Goal: Information Seeking & Learning: Learn about a topic

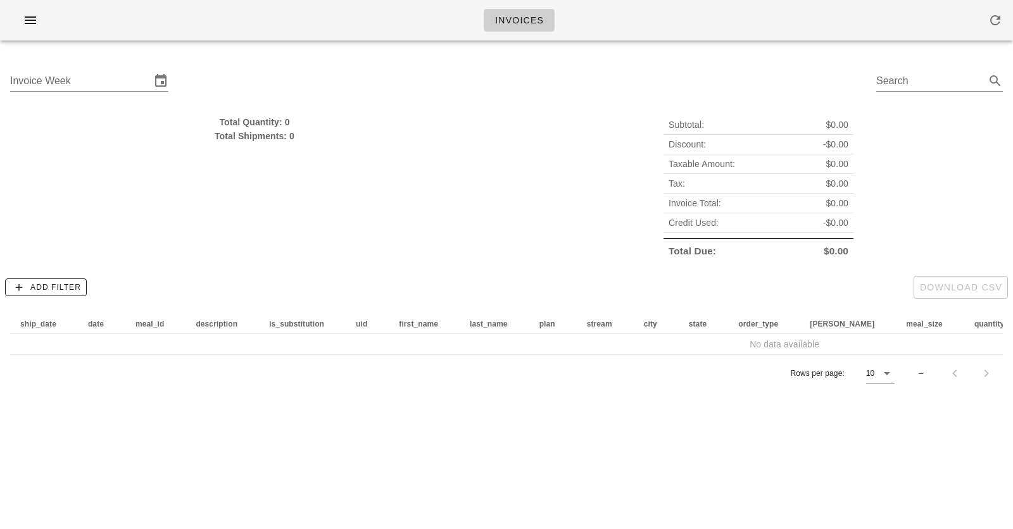
click at [483, 106] on div "Invoice Week Search" at bounding box center [506, 83] width 1013 height 65
click at [120, 89] on input "Invoice Week" at bounding box center [80, 81] width 141 height 20
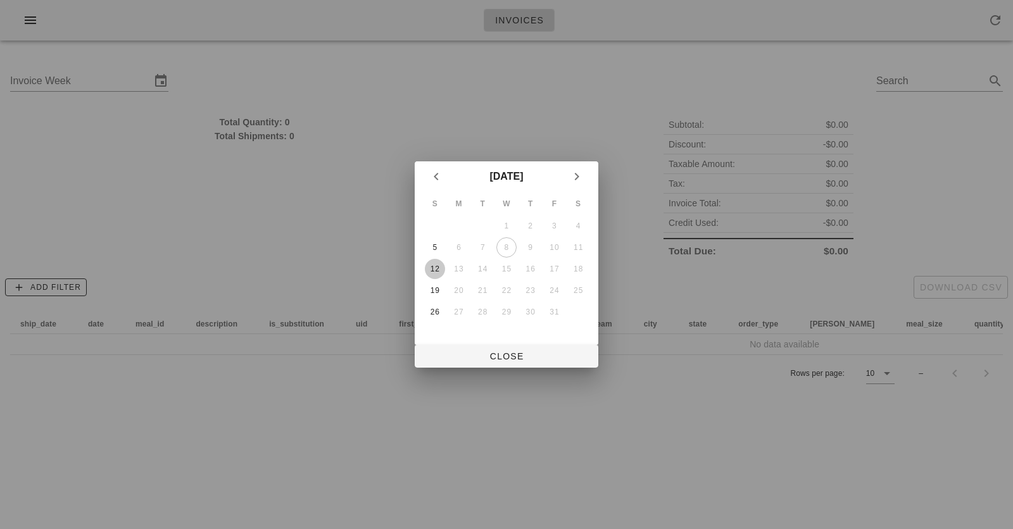
click at [435, 270] on div "12" at bounding box center [435, 269] width 20 height 9
click at [504, 365] on button "Close" at bounding box center [507, 356] width 184 height 23
type input "[DATE]"
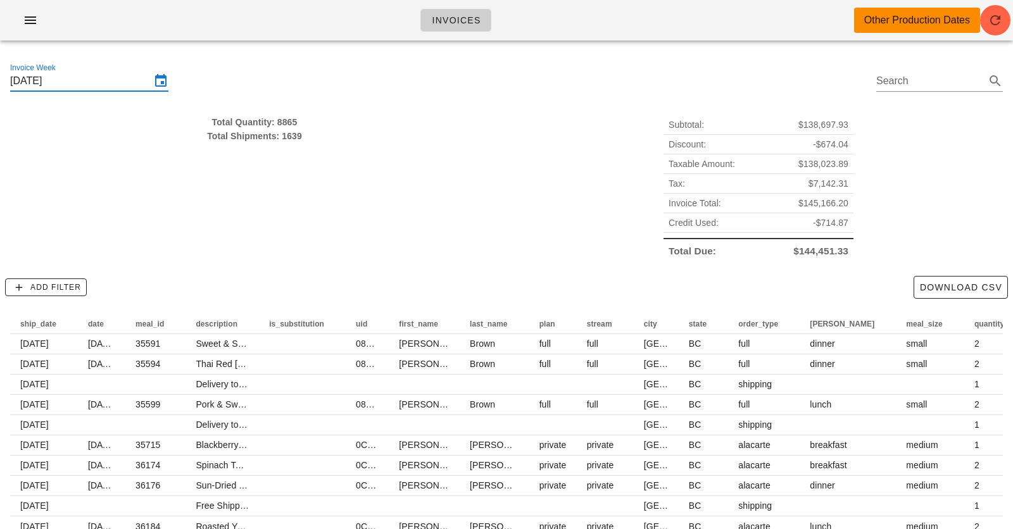
click at [542, 122] on div "Subtotal: $138,697.93 Discount: -$674.04 Taxable Amount: $138,023.89 Tax: $7,14…" at bounding box center [758, 188] width 504 height 161
click at [332, 162] on div "Total Quantity: 8865 Total Shipments: 1639" at bounding box center [255, 188] width 504 height 161
click at [27, 25] on icon "button" at bounding box center [30, 20] width 15 height 15
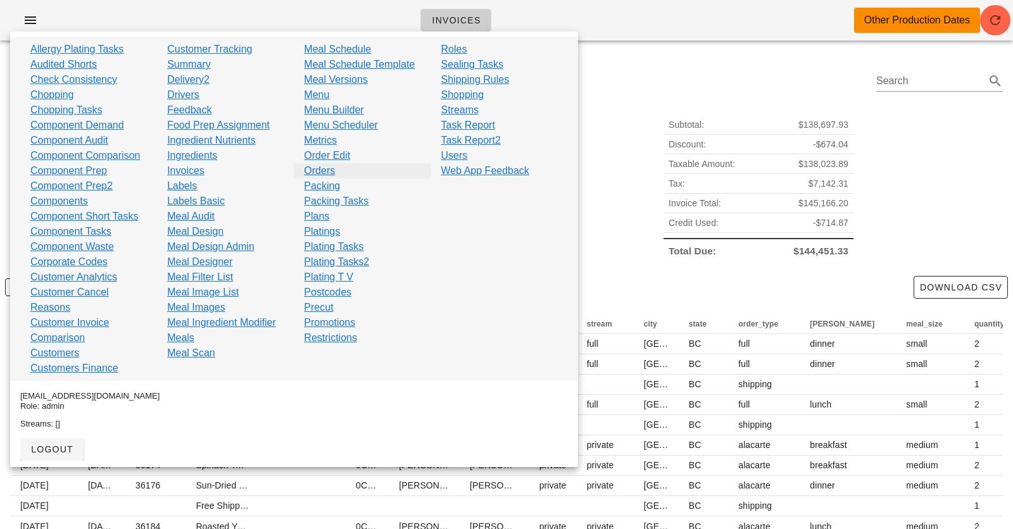
click at [327, 172] on link "Orders" at bounding box center [319, 170] width 31 height 15
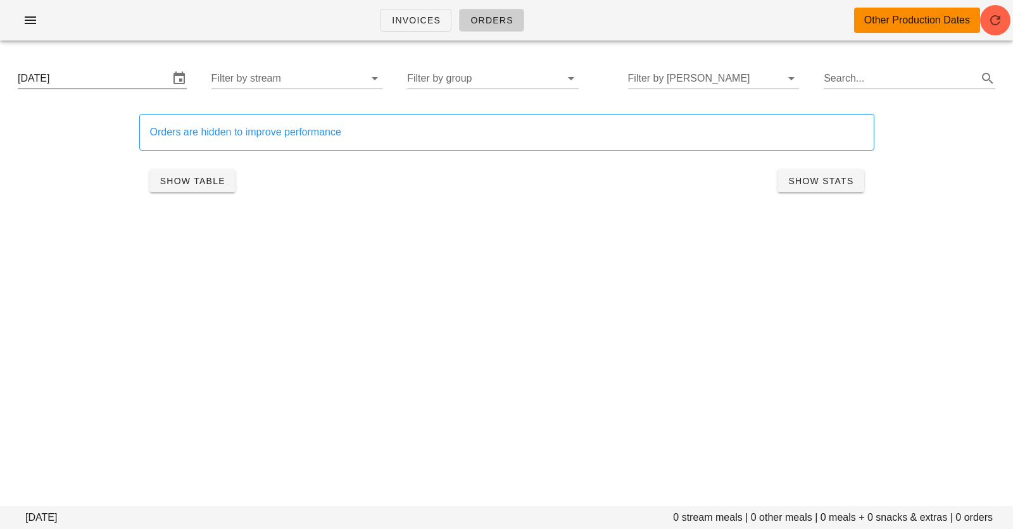
click at [111, 80] on input "[DATE]" at bounding box center [93, 78] width 151 height 20
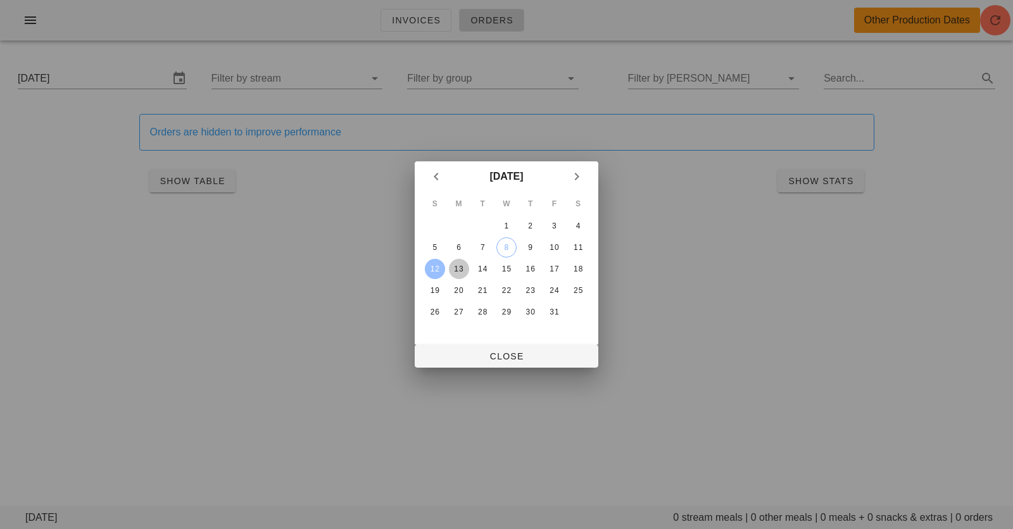
click at [461, 268] on div "13" at bounding box center [459, 269] width 20 height 9
click at [578, 268] on div "18" at bounding box center [578, 269] width 20 height 9
click at [459, 270] on div "13" at bounding box center [459, 269] width 20 height 9
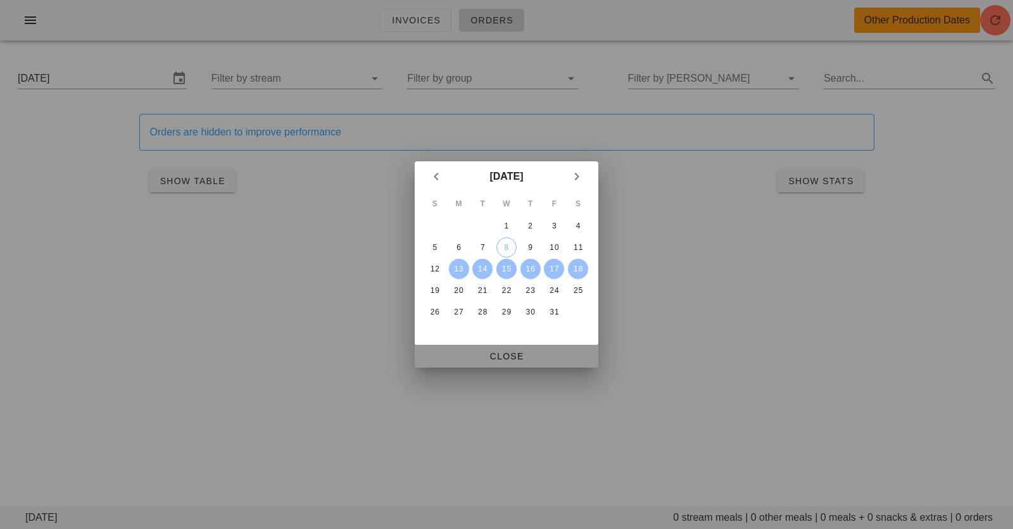
click at [475, 351] on span "Close" at bounding box center [506, 356] width 163 height 10
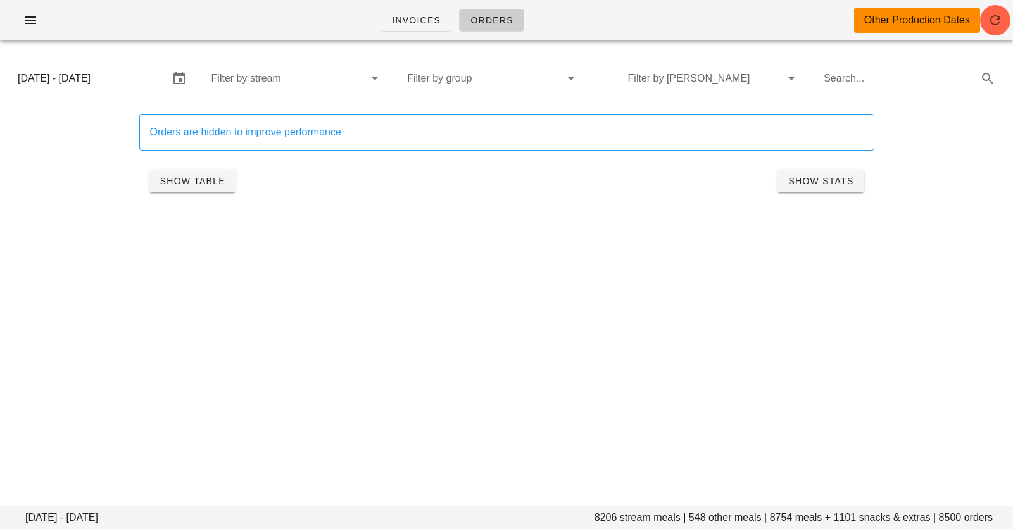
click at [322, 80] on input "Filter by stream" at bounding box center [286, 78] width 151 height 20
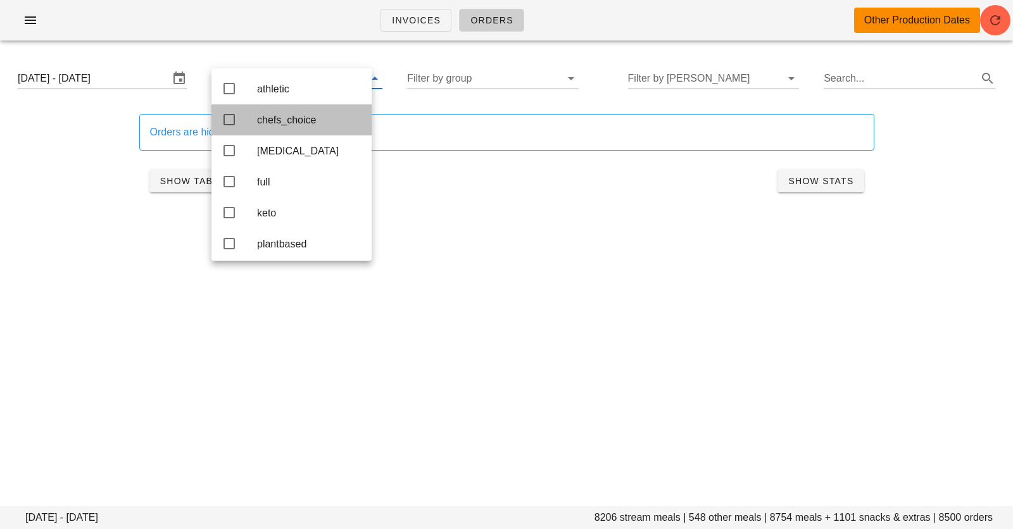
click at [253, 123] on div "chefs_choice" at bounding box center [291, 119] width 160 height 31
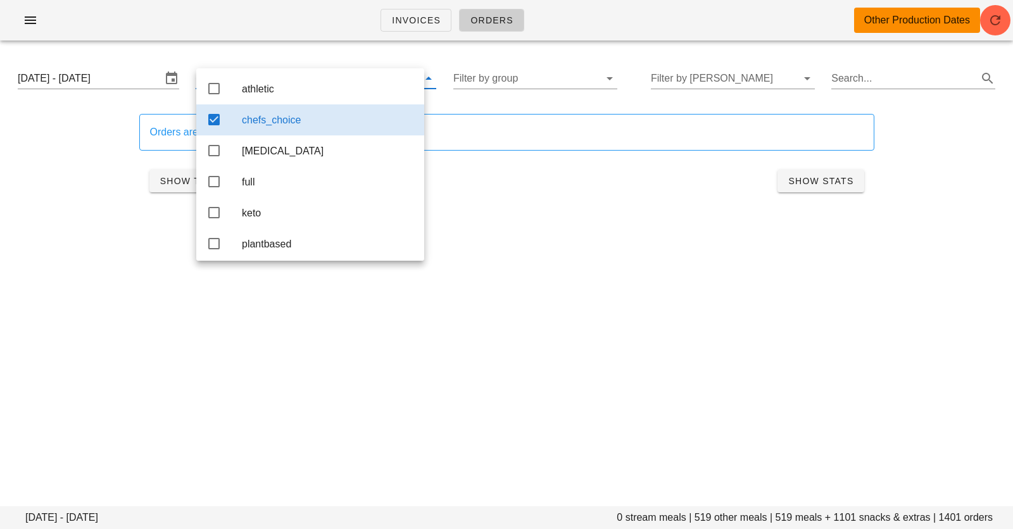
click at [147, 162] on div "Show Table Show Stats" at bounding box center [506, 181] width 735 height 41
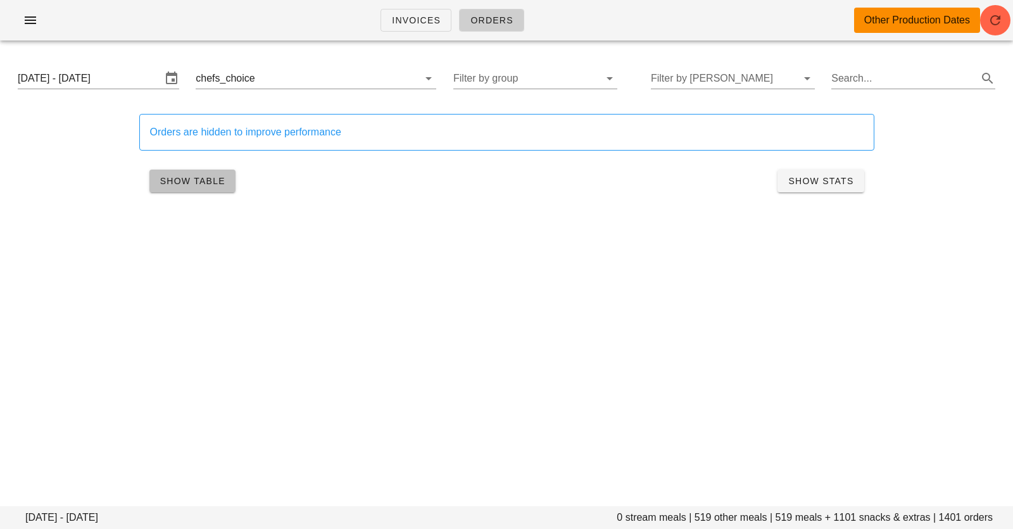
click at [191, 187] on button "Show Table" at bounding box center [192, 181] width 86 height 23
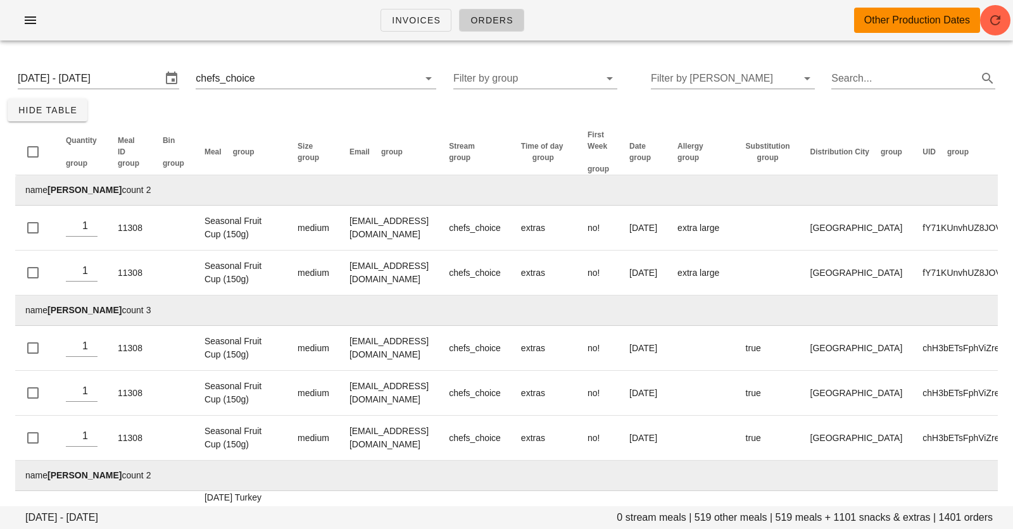
click at [250, 147] on span "group" at bounding box center [244, 151] width 22 height 9
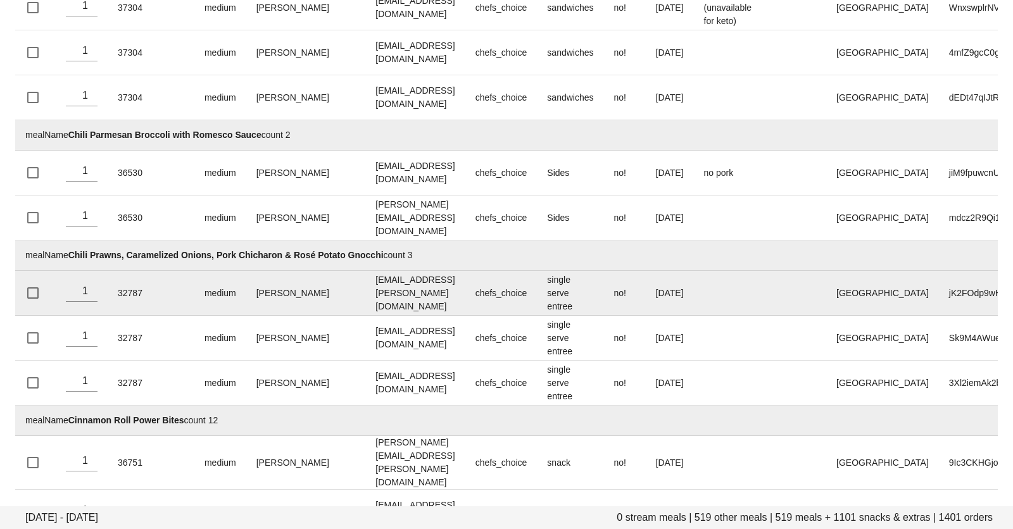
scroll to position [5568, 0]
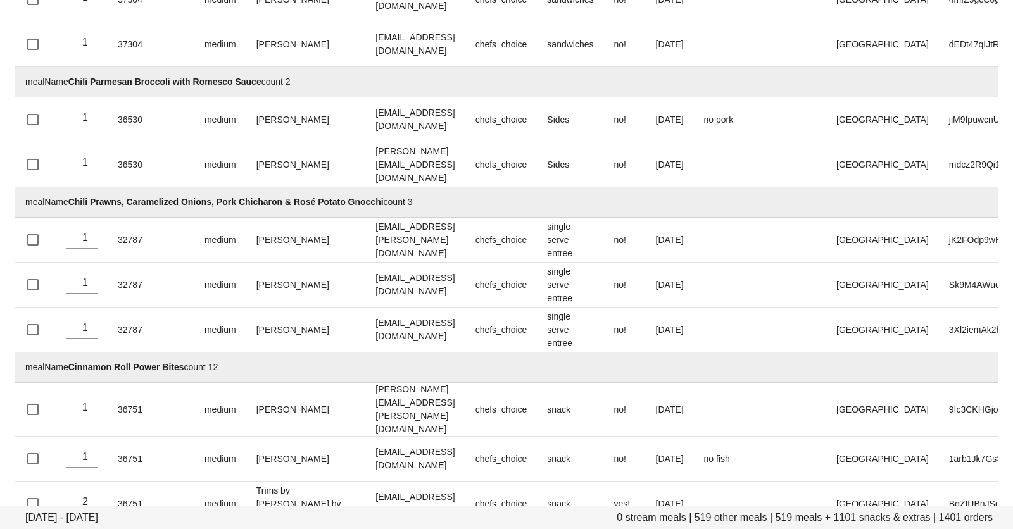
click at [196, 353] on td "mealName Cinnamon Roll Power Bites count 12" at bounding box center [566, 368] width 1103 height 30
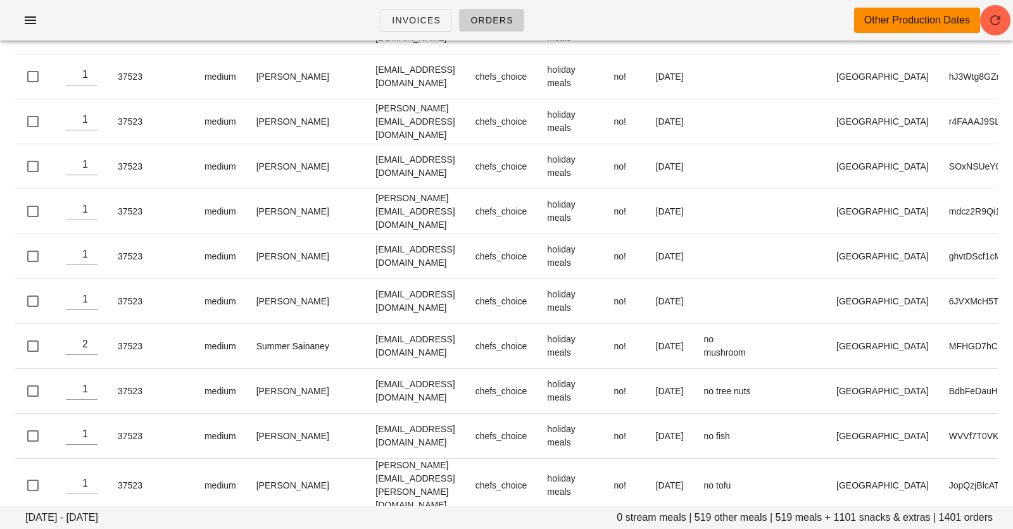
scroll to position [62956, 0]
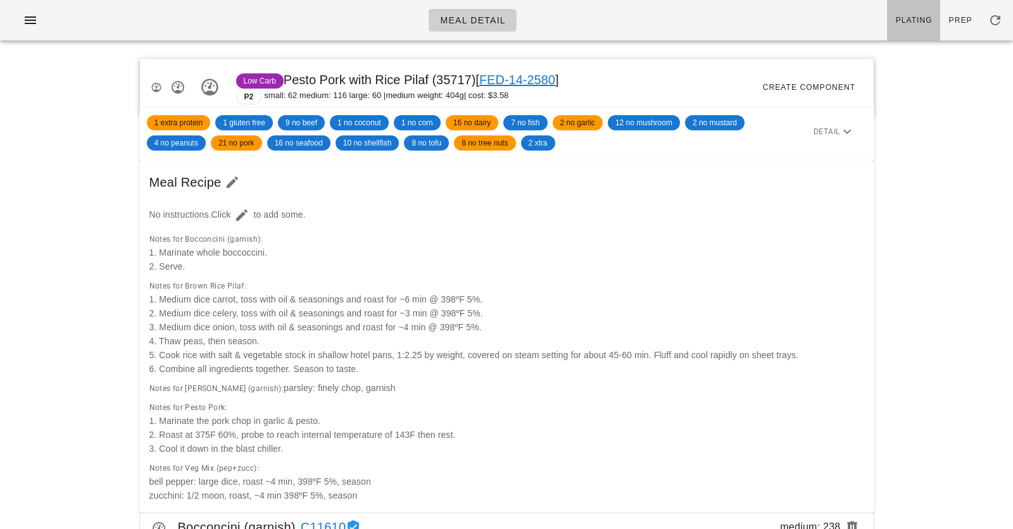
click at [908, 25] on link "Plating" at bounding box center [913, 20] width 53 height 41
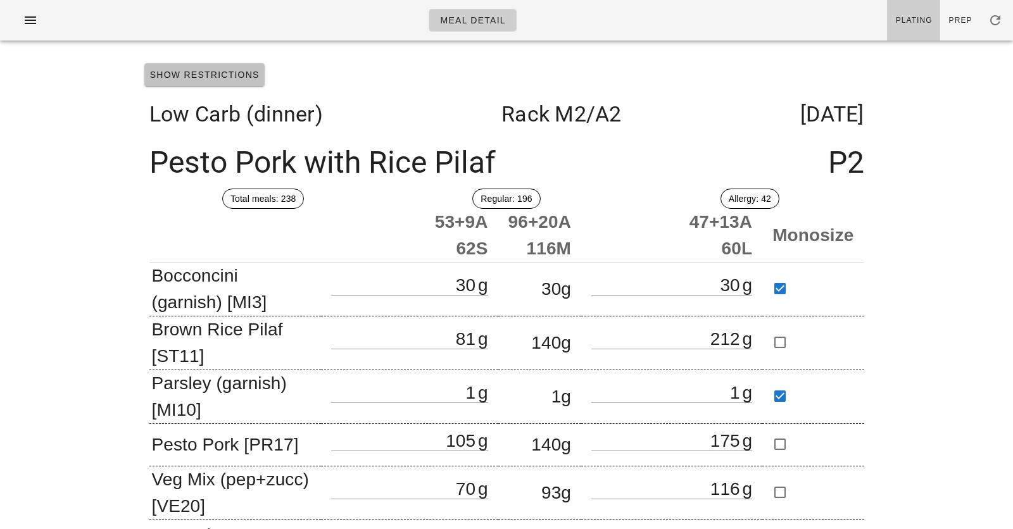
click at [215, 79] on span "Show Restrictions" at bounding box center [204, 75] width 110 height 10
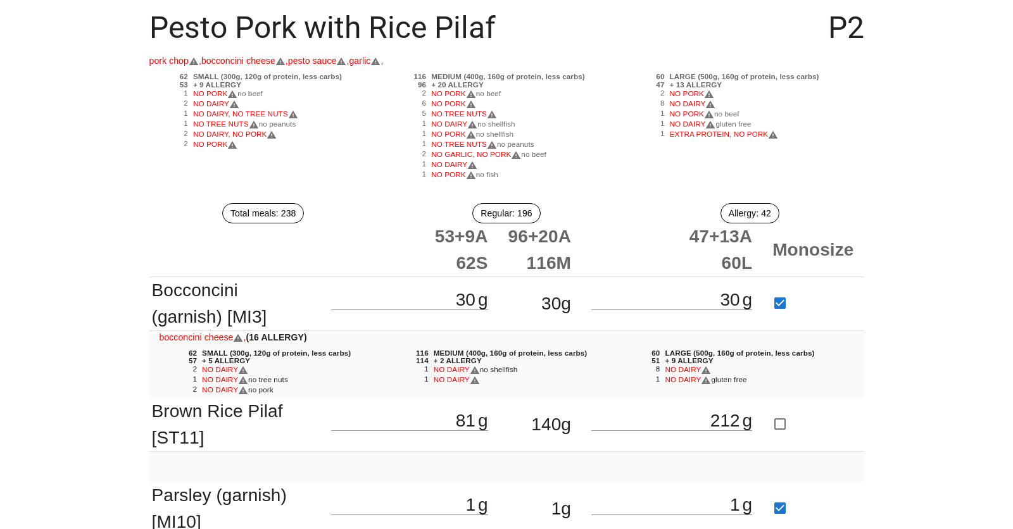
scroll to position [135, 0]
click at [453, 153] on span "NO GARLIC, NO PORK" at bounding box center [476, 153] width 90 height 8
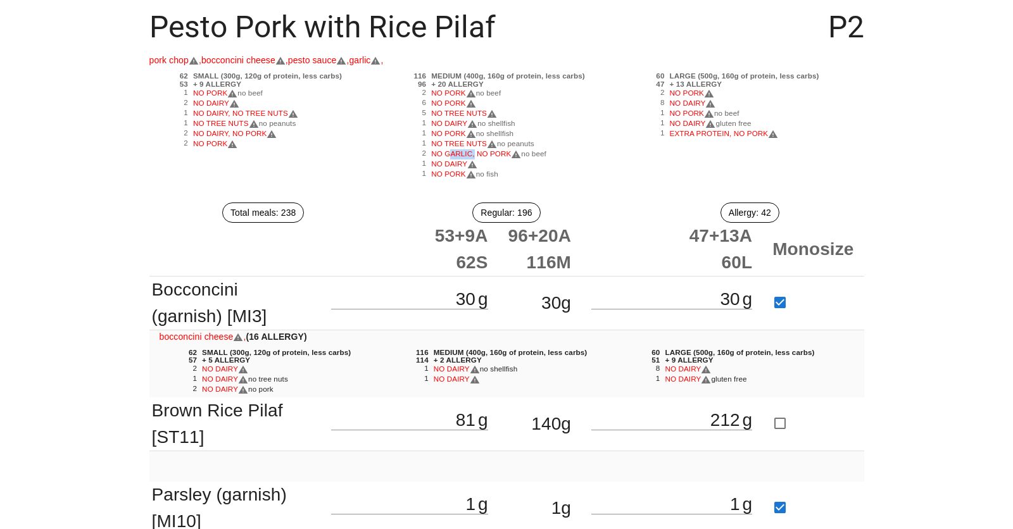
click at [453, 153] on span "NO GARLIC, NO PORK" at bounding box center [476, 153] width 90 height 8
click at [453, 133] on span "NO PORK" at bounding box center [453, 133] width 44 height 8
drag, startPoint x: 453, startPoint y: 133, endPoint x: 453, endPoint y: 178, distance: 44.9
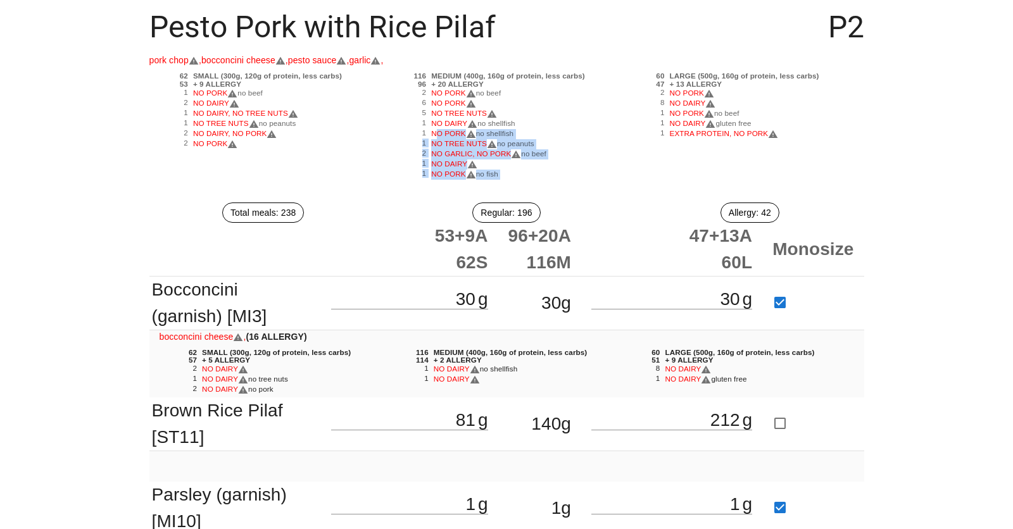
click at [453, 178] on div "116 MEDIUM (400g, 160g of protein, less carbs) 96 + 20 ALLERGY 2 NO PORK no bee…" at bounding box center [506, 126] width 238 height 113
click at [453, 140] on span "NO TREE NUTS" at bounding box center [464, 143] width 66 height 8
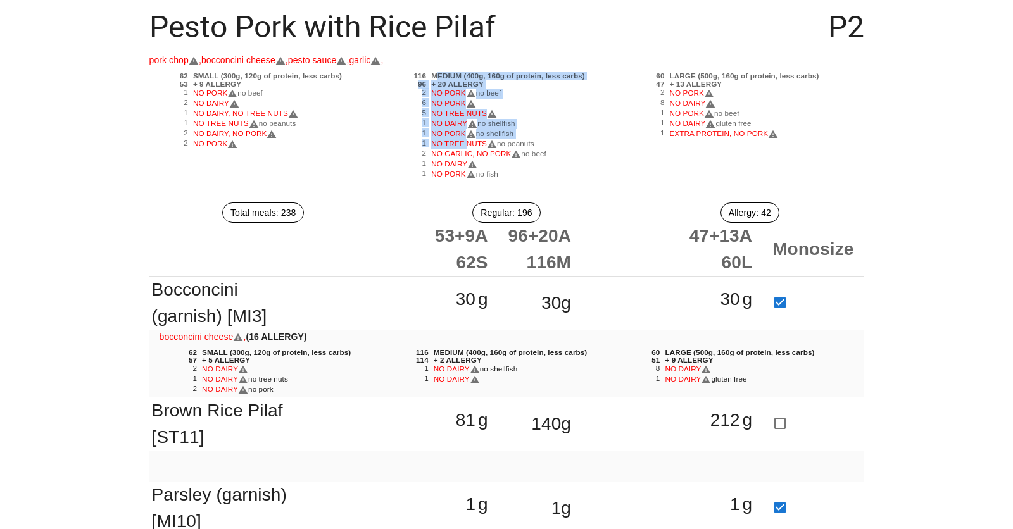
drag, startPoint x: 453, startPoint y: 140, endPoint x: 453, endPoint y: 67, distance: 72.8
click at [453, 66] on div "pork chop , bocconcini cheese , pesto sauce , garlic , 62 SMALL (300g, 120g of …" at bounding box center [506, 117] width 715 height 129
click at [453, 94] on span "NO PORK" at bounding box center [453, 93] width 44 height 8
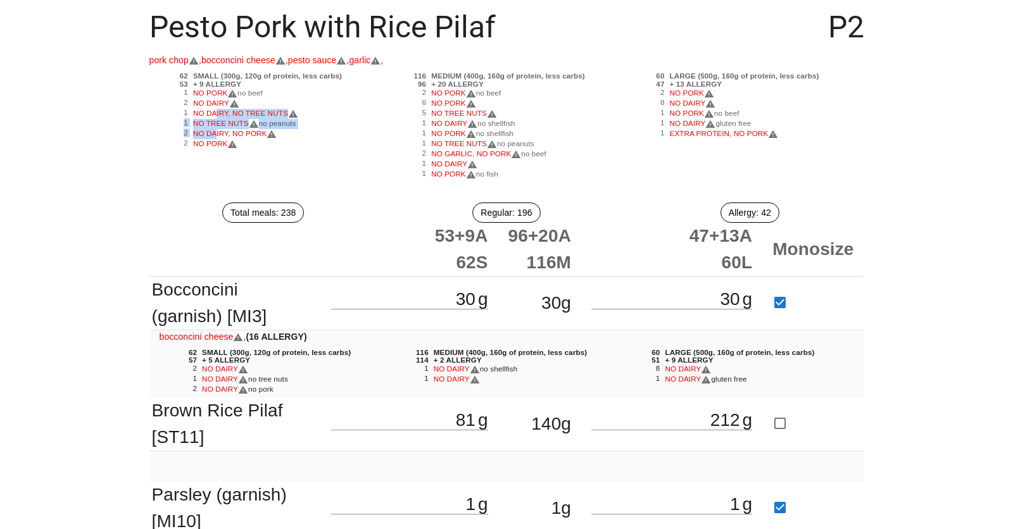
drag, startPoint x: 213, startPoint y: 109, endPoint x: 213, endPoint y: 133, distance: 23.4
click at [213, 133] on div "62 SMALL (300g, 120g of protein, less carbs) 53 + 9 ALLERGY 1 NO PORK no beef 2…" at bounding box center [268, 126] width 238 height 113
click at [213, 133] on span "NO DAIRY, NO PORK" at bounding box center [235, 133] width 84 height 8
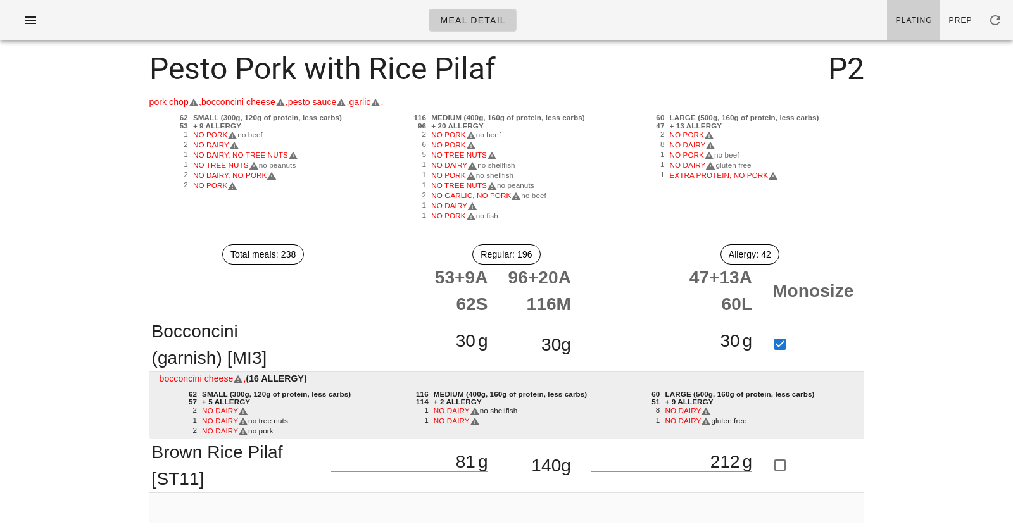
scroll to position [0, 0]
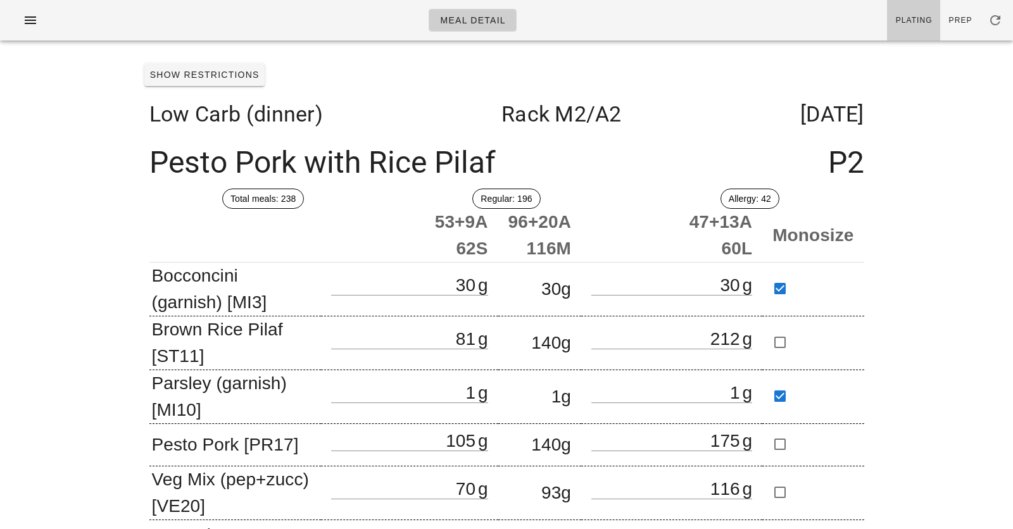
click at [191, 21] on div "Meal Detail Plating Prep" at bounding box center [506, 20] width 1013 height 41
drag, startPoint x: 811, startPoint y: 111, endPoint x: 869, endPoint y: 182, distance: 91.7
click at [868, 178] on div "Show Restrictions Low Carb (dinner) Rack M2 /A2 Tuesday Oct 14 Pesto Pork with …" at bounding box center [506, 324] width 735 height 533
